Goal: Find specific page/section: Find specific page/section

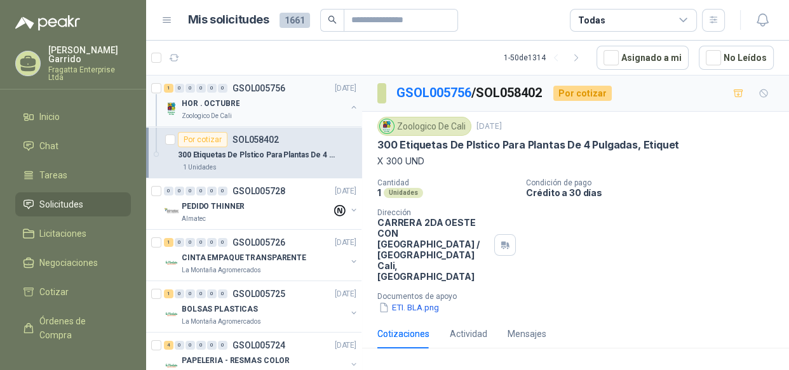
click at [239, 115] on div "Zoologico De Cali" at bounding box center [264, 116] width 165 height 10
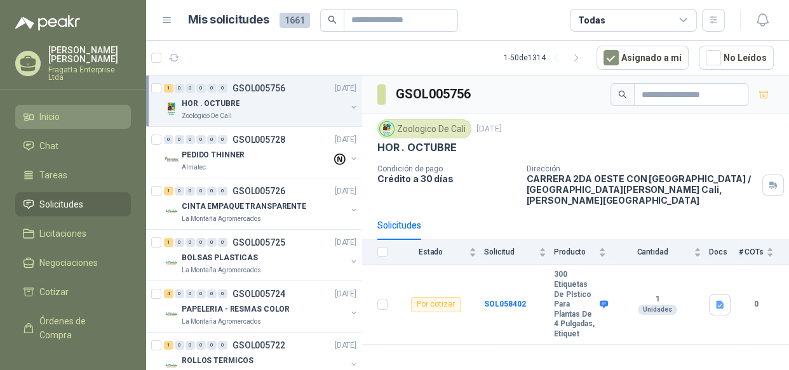
click at [40, 112] on span "Inicio" at bounding box center [49, 117] width 20 height 14
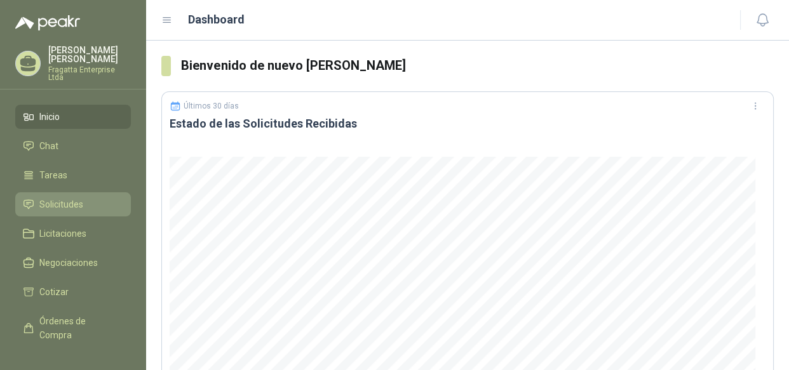
click at [57, 198] on span "Solicitudes" at bounding box center [61, 205] width 44 height 14
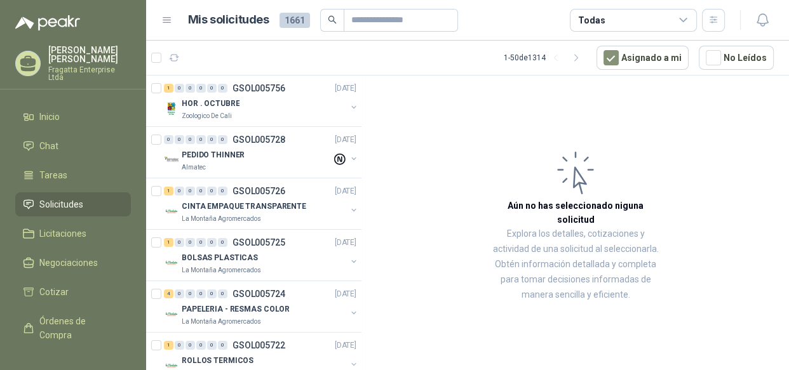
click at [675, 20] on div "Todas" at bounding box center [633, 20] width 127 height 23
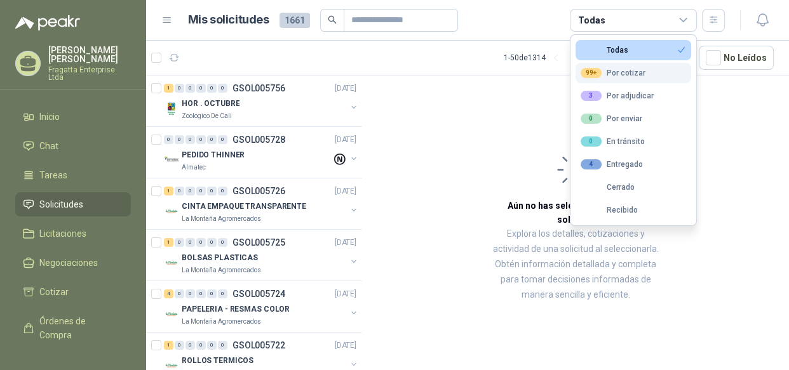
click at [617, 73] on div "99+ Por cotizar" at bounding box center [613, 73] width 65 height 10
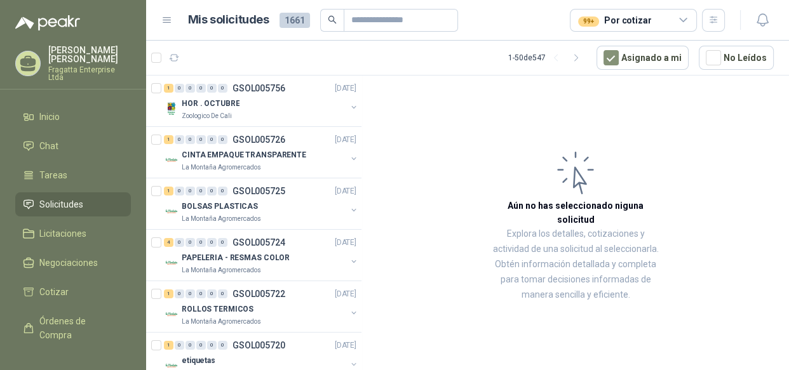
click at [678, 20] on icon at bounding box center [683, 20] width 11 height 11
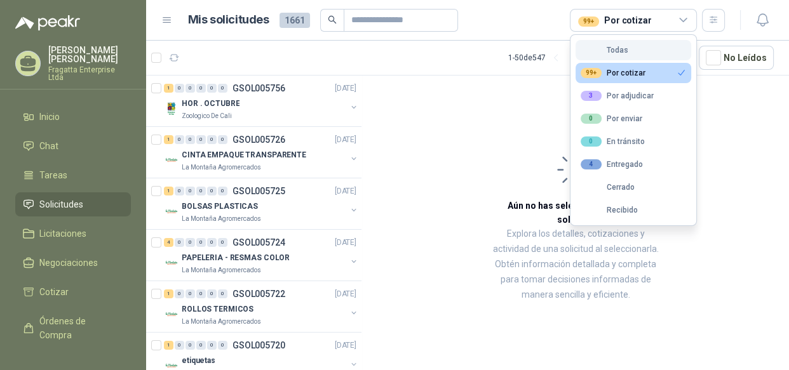
click at [607, 50] on div "Todas" at bounding box center [605, 50] width 48 height 9
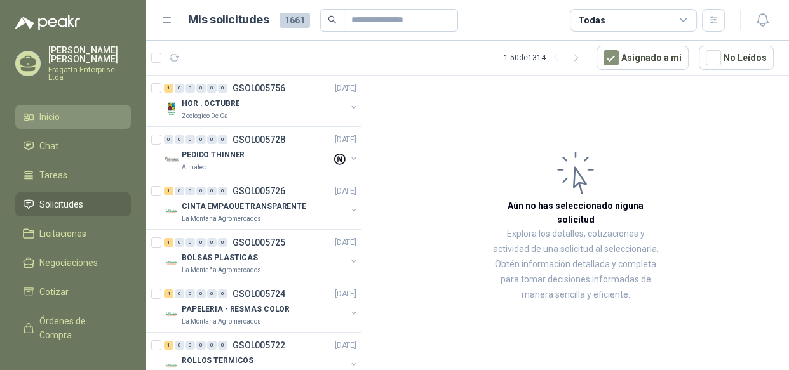
click at [45, 110] on span "Inicio" at bounding box center [49, 117] width 20 height 14
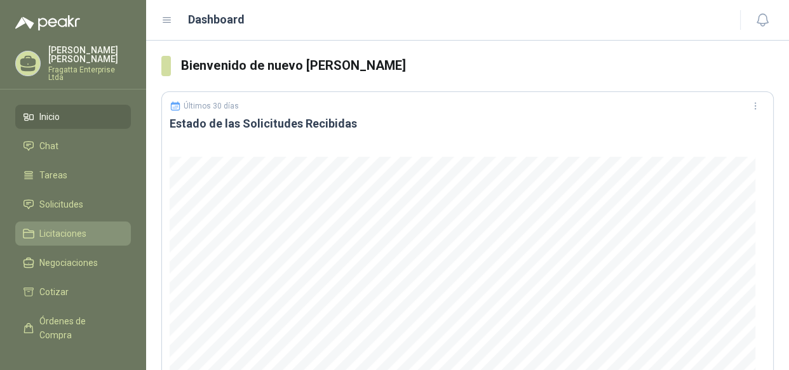
click at [64, 227] on span "Licitaciones" at bounding box center [62, 234] width 47 height 14
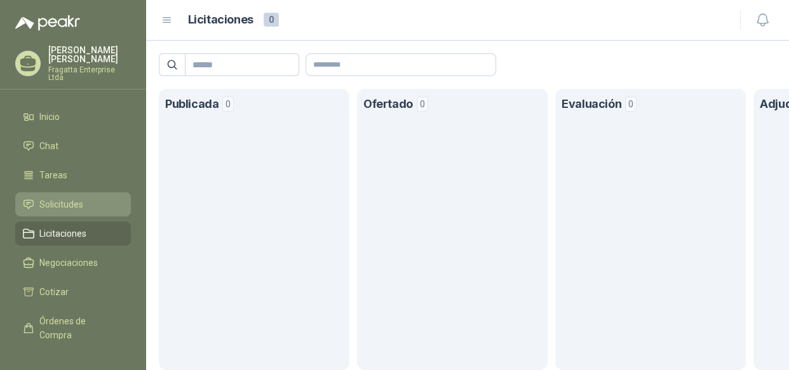
click at [60, 198] on span "Solicitudes" at bounding box center [61, 205] width 44 height 14
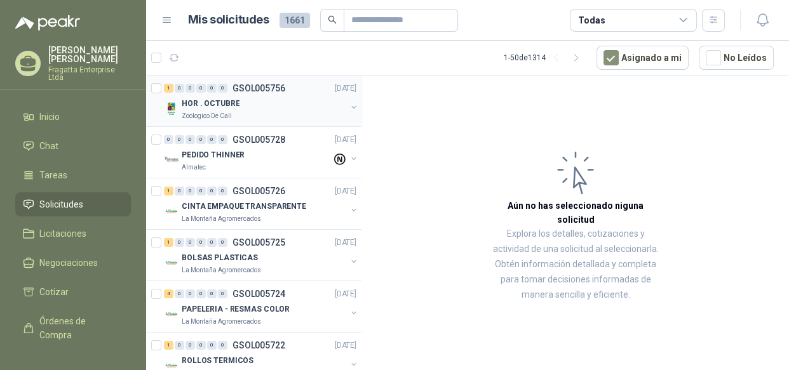
click at [255, 108] on div "HOR . OCTUBRE" at bounding box center [264, 103] width 165 height 15
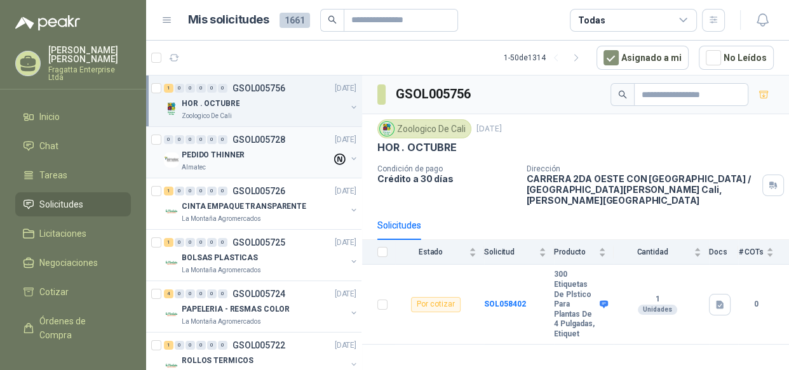
click at [258, 153] on div "PEDIDO THINNER" at bounding box center [257, 154] width 150 height 15
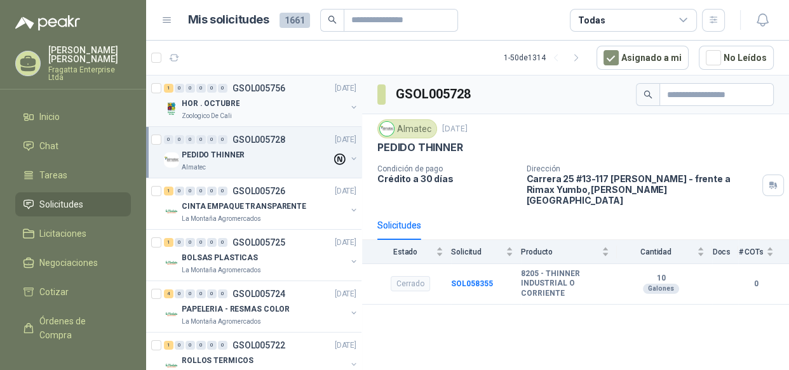
click at [260, 114] on div "Zoologico De Cali" at bounding box center [264, 116] width 165 height 10
